Goal: Transaction & Acquisition: Book appointment/travel/reservation

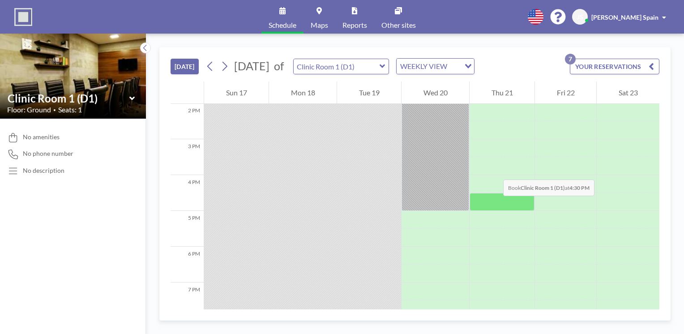
scroll to position [492, 0]
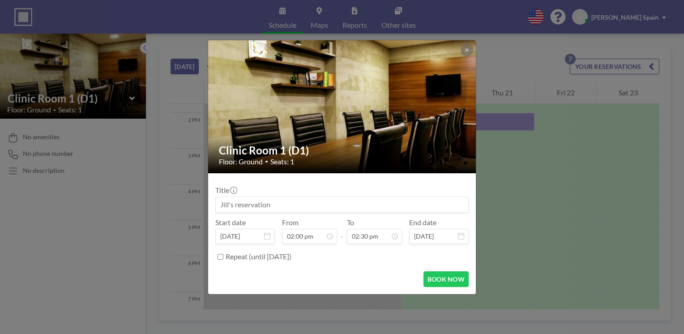
drag, startPoint x: 490, startPoint y: 122, endPoint x: 187, endPoint y: 205, distance: 314.5
click at [187, 205] on div "Clinic Room 1 (D1) Floor: Ground • Seats: 1 Title Start date [DATE] From 02:00 …" at bounding box center [342, 167] width 684 height 334
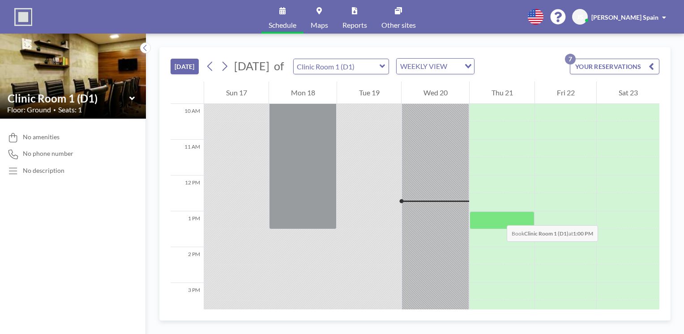
scroll to position [447, 0]
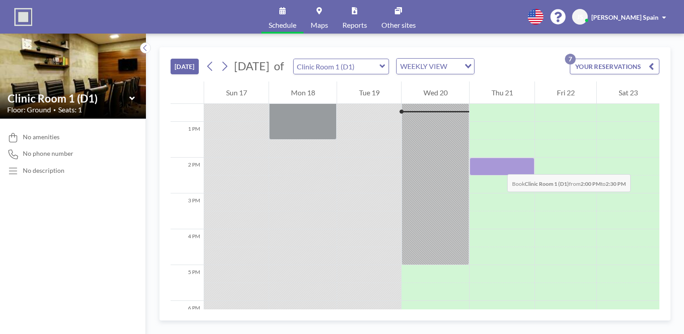
click at [498, 165] on div at bounding box center [501, 166] width 65 height 18
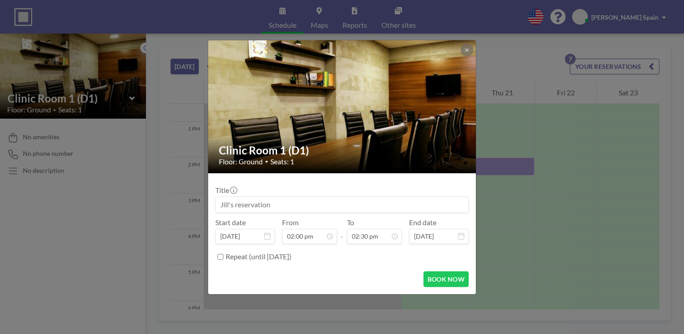
click at [326, 205] on input at bounding box center [342, 204] width 252 height 15
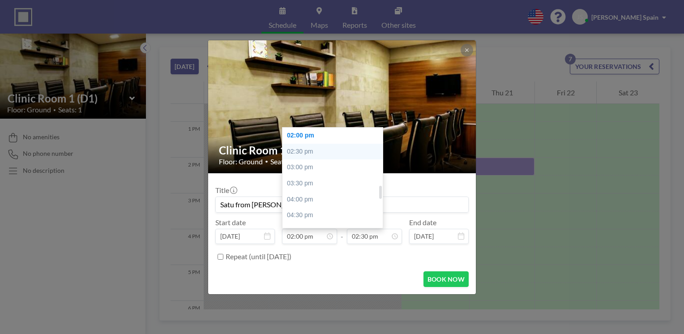
type input "Satu from [PERSON_NAME]"
click at [299, 152] on div "02:30 pm" at bounding box center [334, 152] width 105 height 16
type input "02:30 pm"
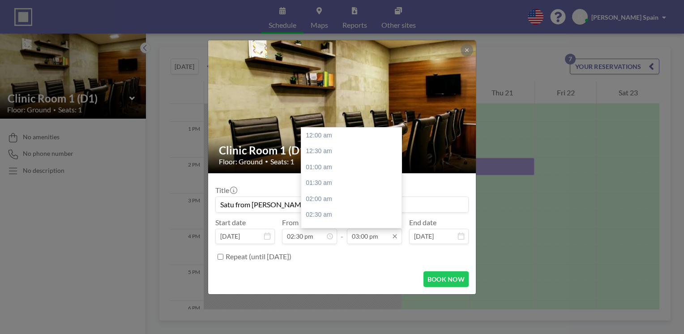
scroll to position [478, 0]
click at [326, 154] on div "03:30 pm" at bounding box center [353, 151] width 105 height 16
type input "03:30 pm"
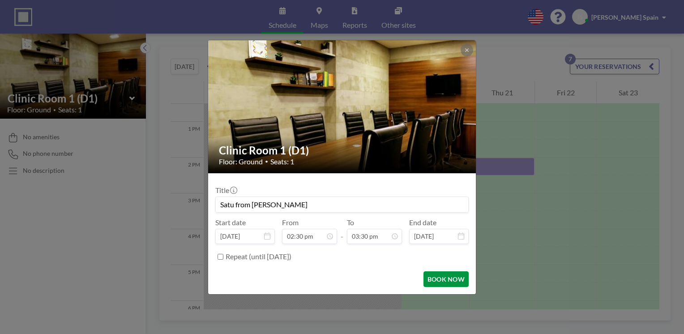
click at [443, 280] on button "BOOK NOW" at bounding box center [445, 279] width 45 height 16
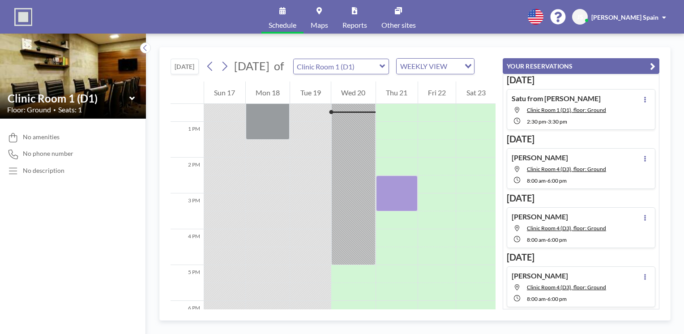
click at [549, 42] on div "[DATE] [DATE] of Clinic Room 1 (D1) WEEKLY VIEW Loading... 12 AM 1 AM 2 AM 3 AM…" at bounding box center [415, 184] width 538 height 300
click at [431, 53] on div "[DATE] [DATE] of Clinic Room 1 (D1) WEEKLY VIEW Loading..." at bounding box center [332, 64] width 325 height 34
